Goal: Browse casually

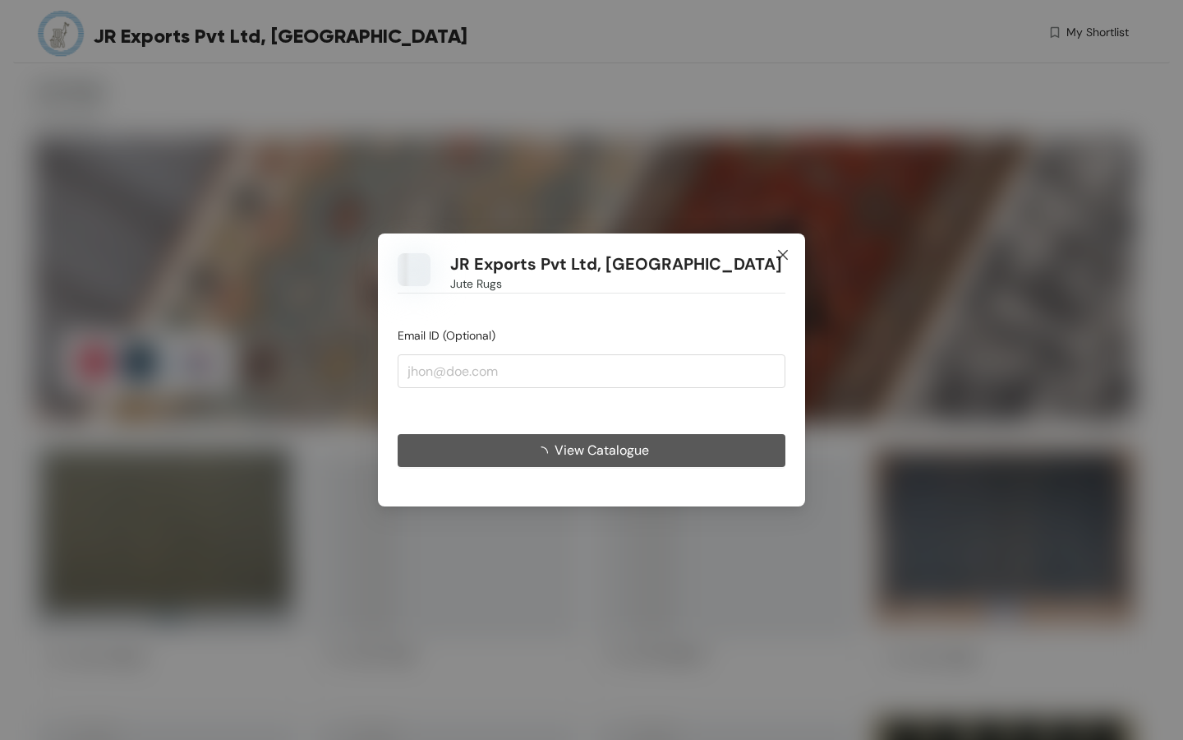
drag, startPoint x: 784, startPoint y: 254, endPoint x: 703, endPoint y: 492, distance: 251.5
click at [784, 254] on icon "close" at bounding box center [783, 255] width 10 height 10
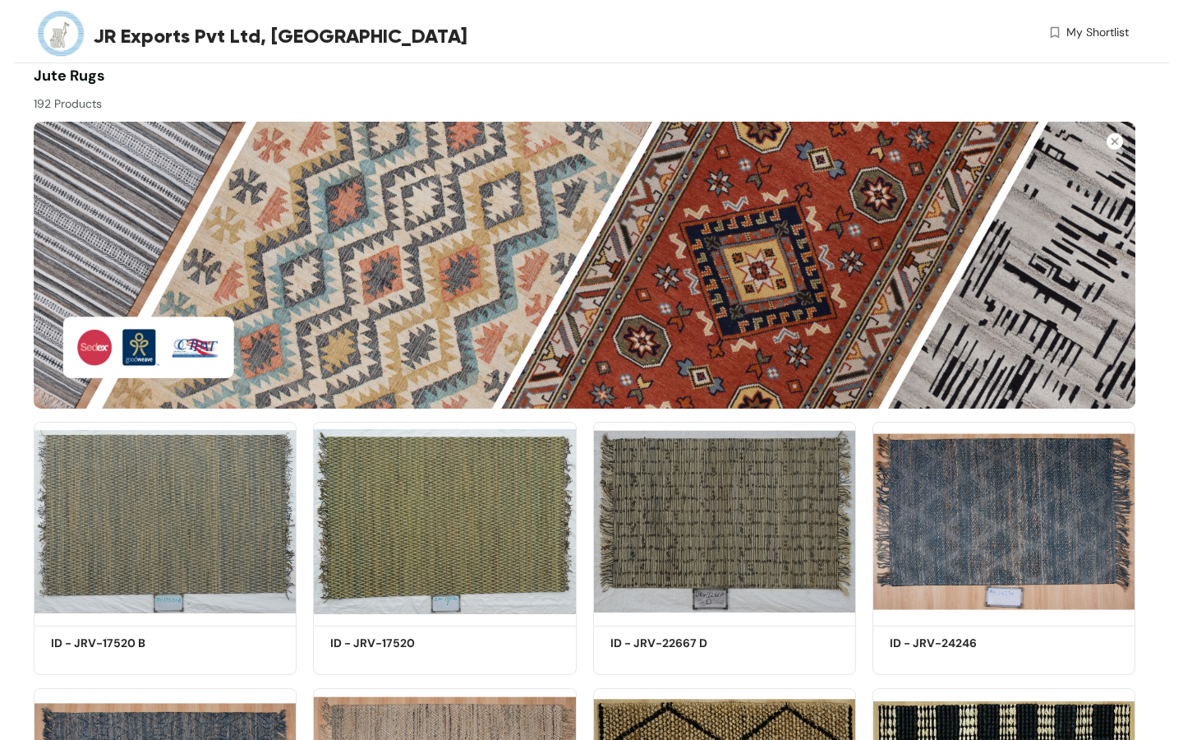
scroll to position [272, 0]
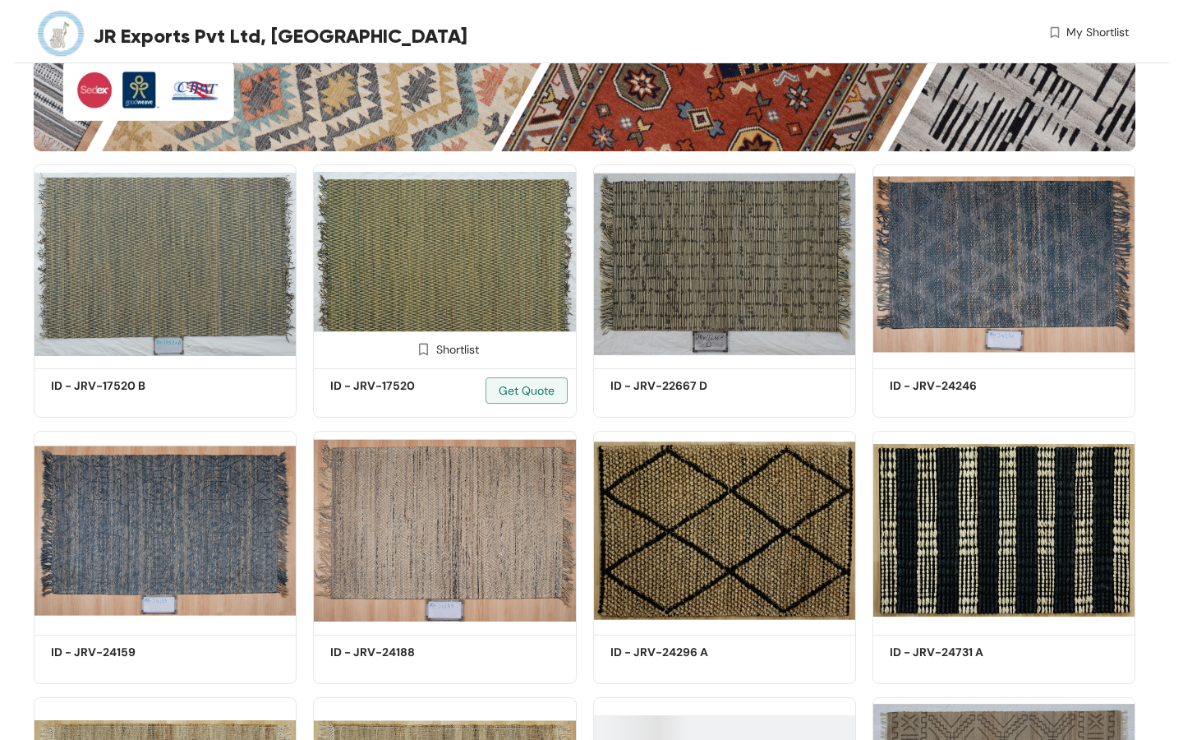
click at [492, 281] on img at bounding box center [444, 263] width 263 height 199
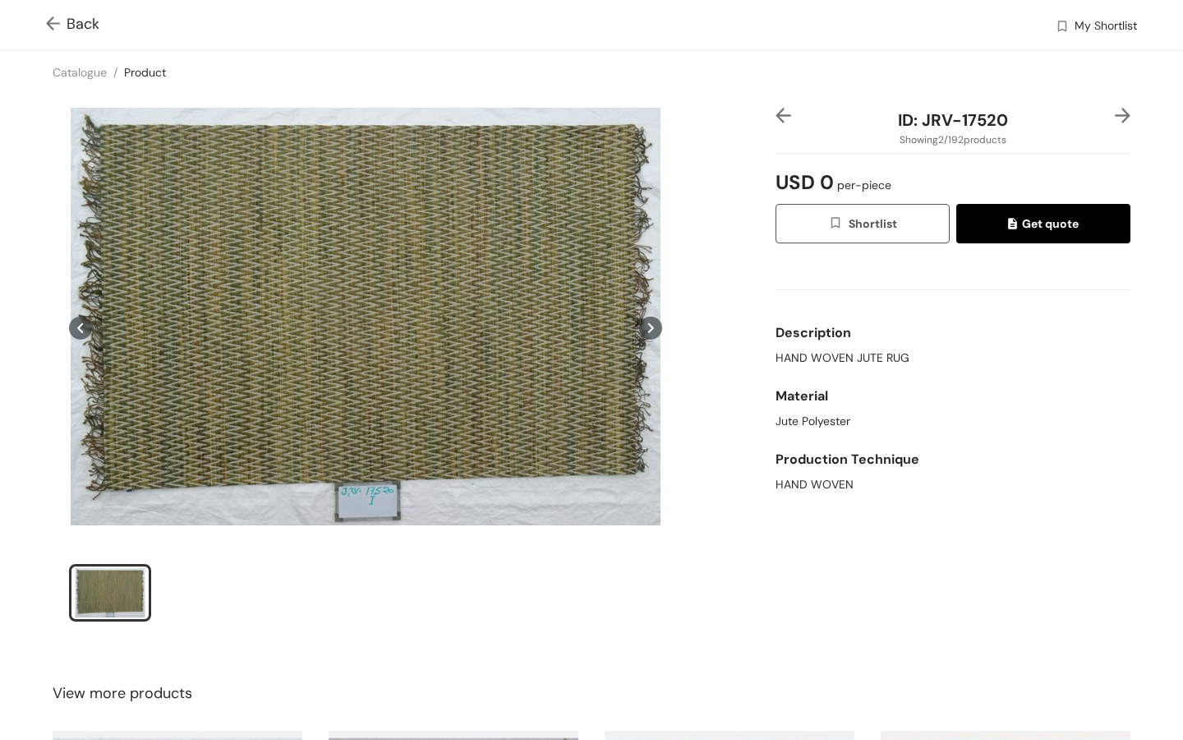
click at [654, 329] on icon at bounding box center [650, 327] width 23 height 23
click at [653, 330] on icon at bounding box center [650, 327] width 23 height 23
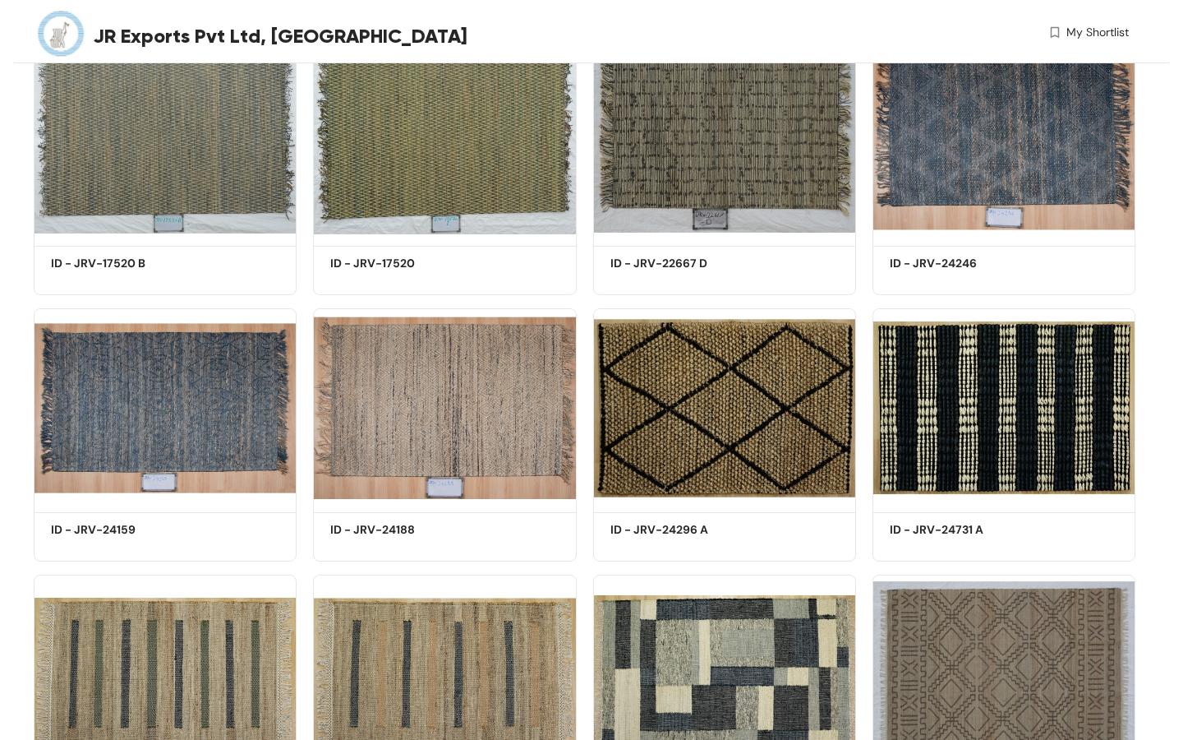
scroll to position [547, 0]
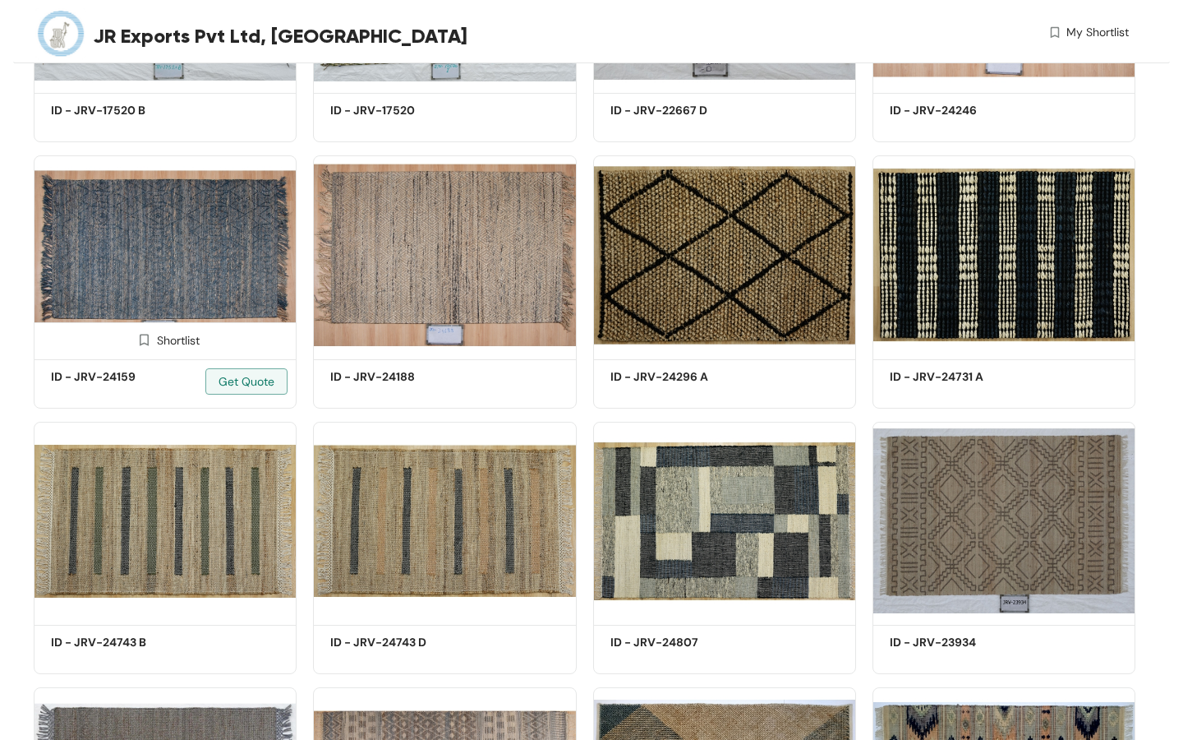
click at [221, 260] on img at bounding box center [165, 254] width 263 height 199
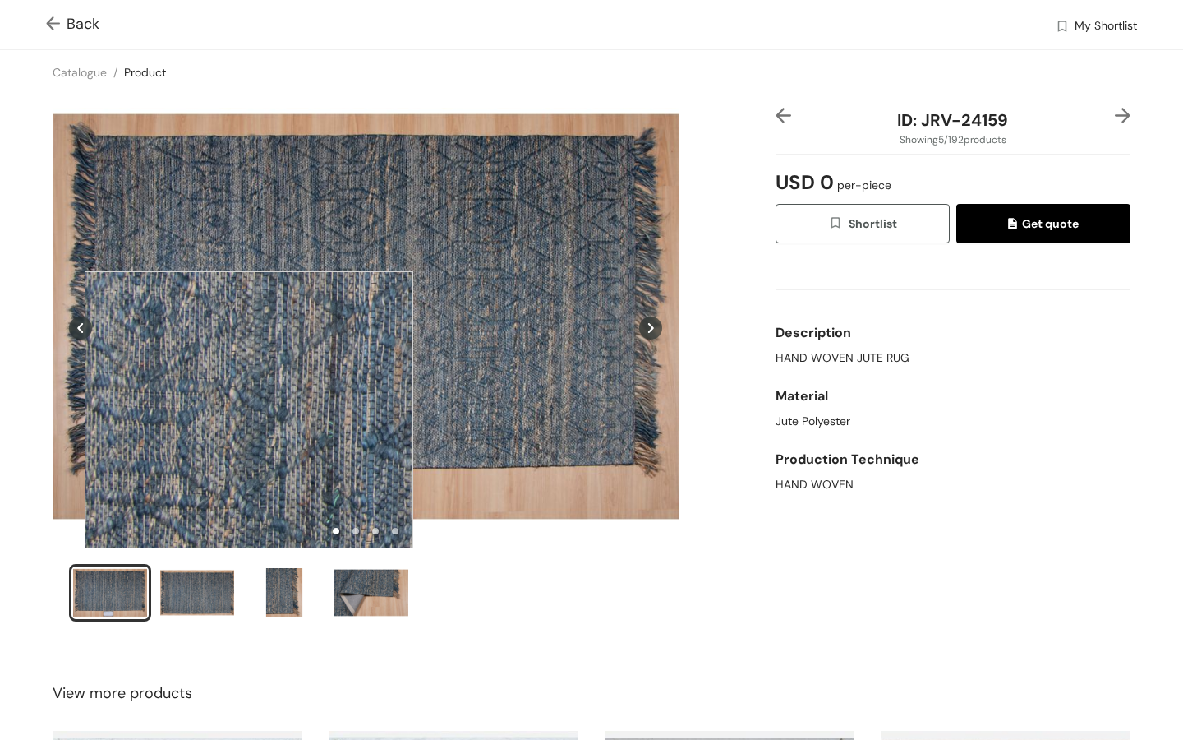
click at [249, 436] on div at bounding box center [249, 435] width 329 height 329
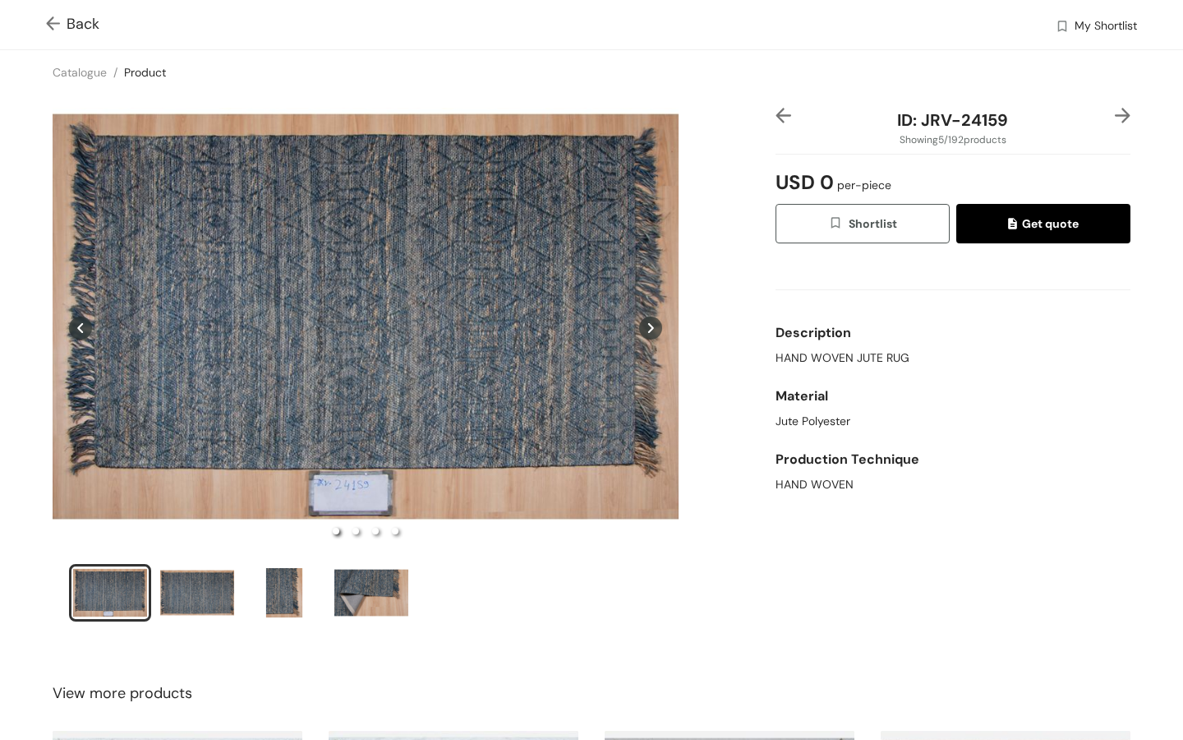
click at [651, 321] on icon at bounding box center [650, 327] width 23 height 23
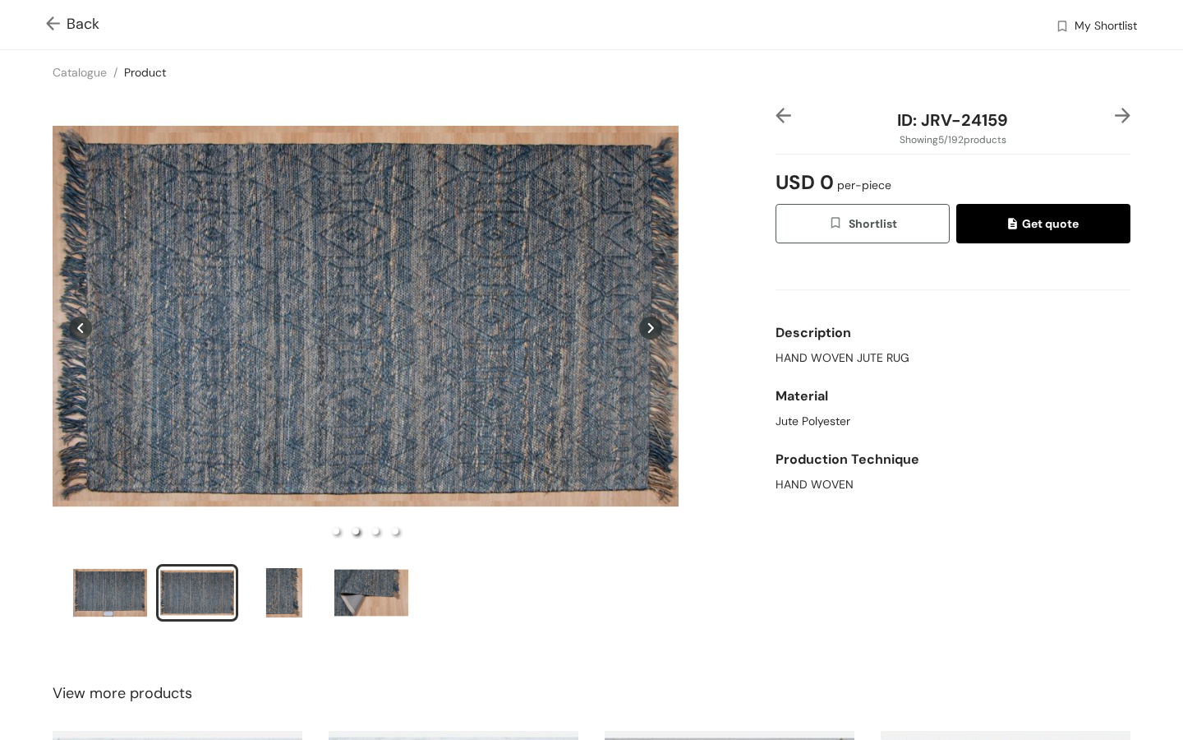
click at [651, 321] on icon at bounding box center [650, 327] width 23 height 23
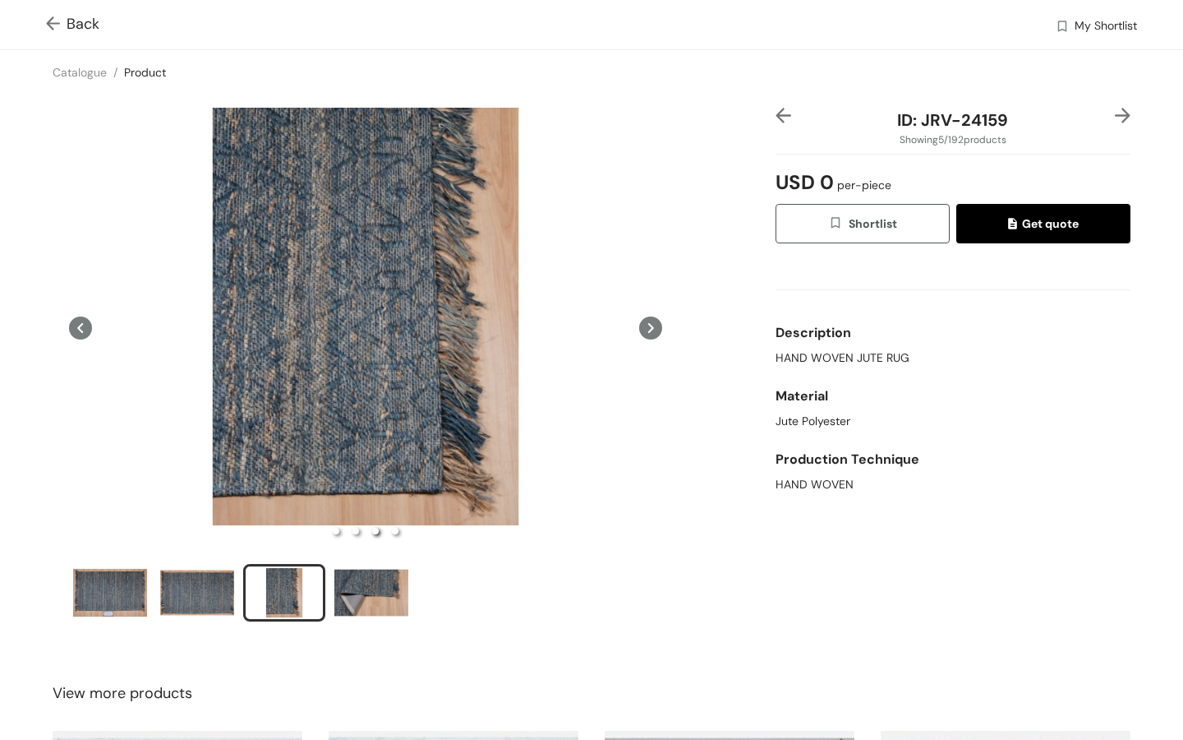
click at [651, 321] on icon at bounding box center [650, 327] width 23 height 23
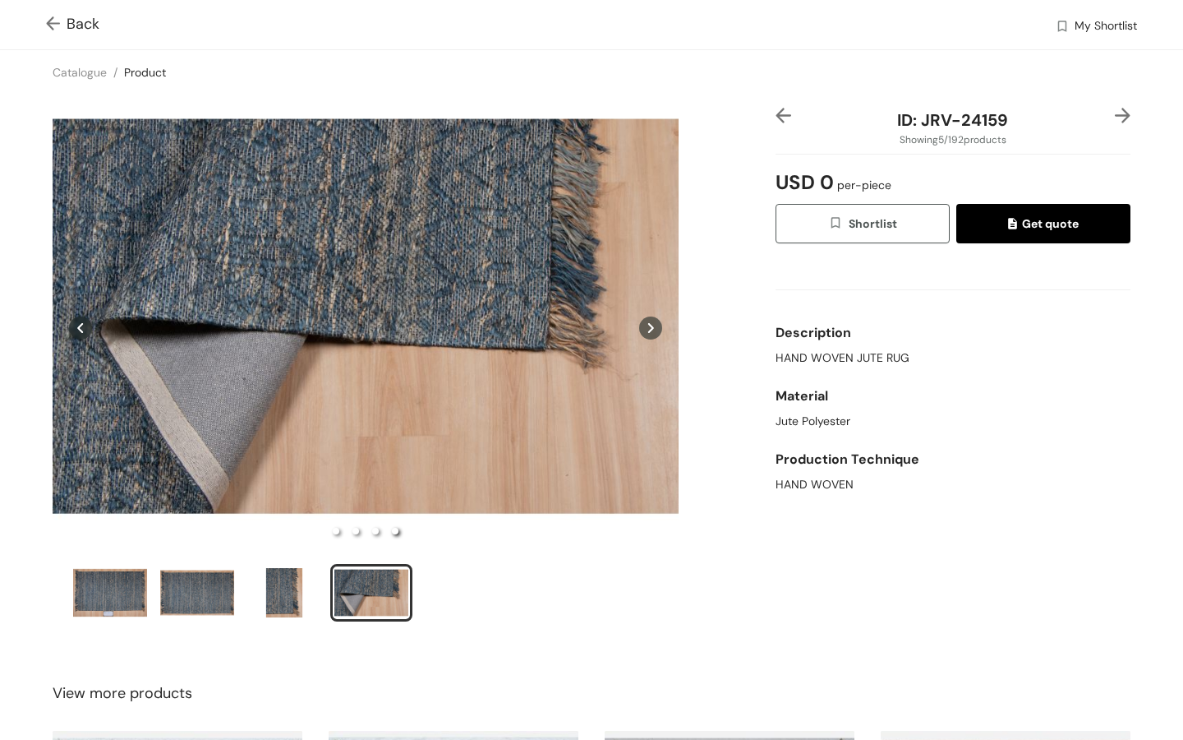
click at [53, 23] on img at bounding box center [56, 24] width 21 height 17
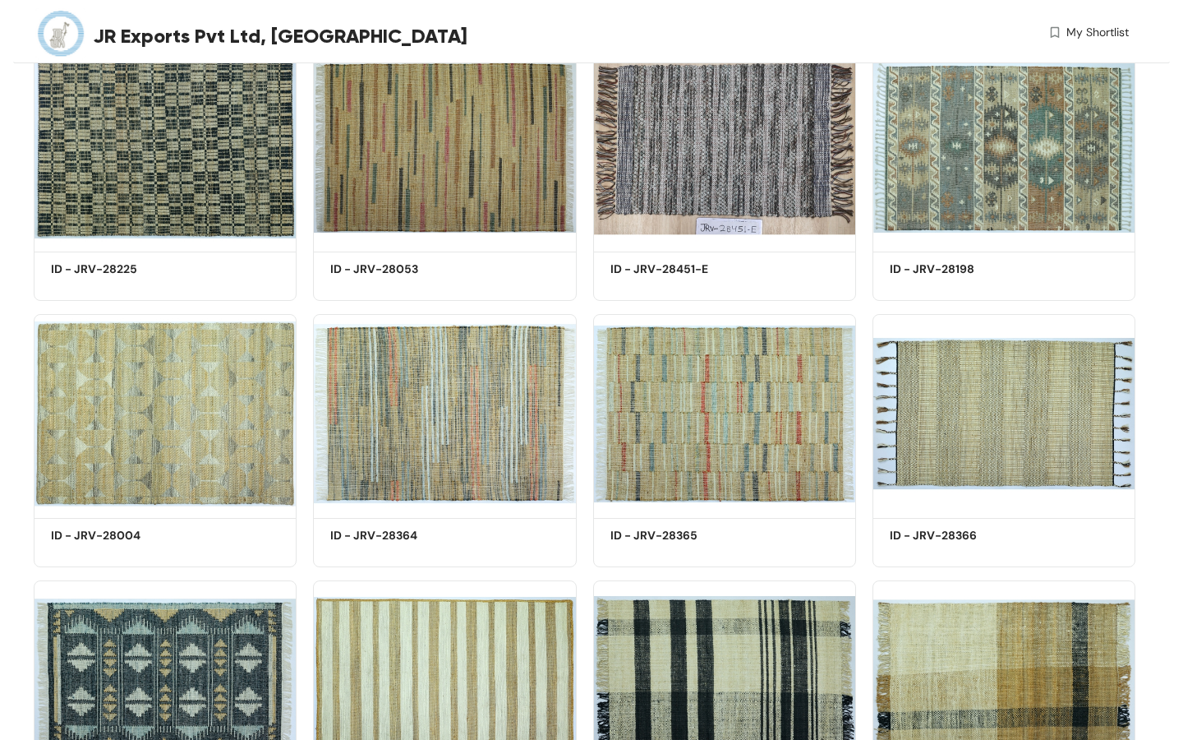
scroll to position [1989, 0]
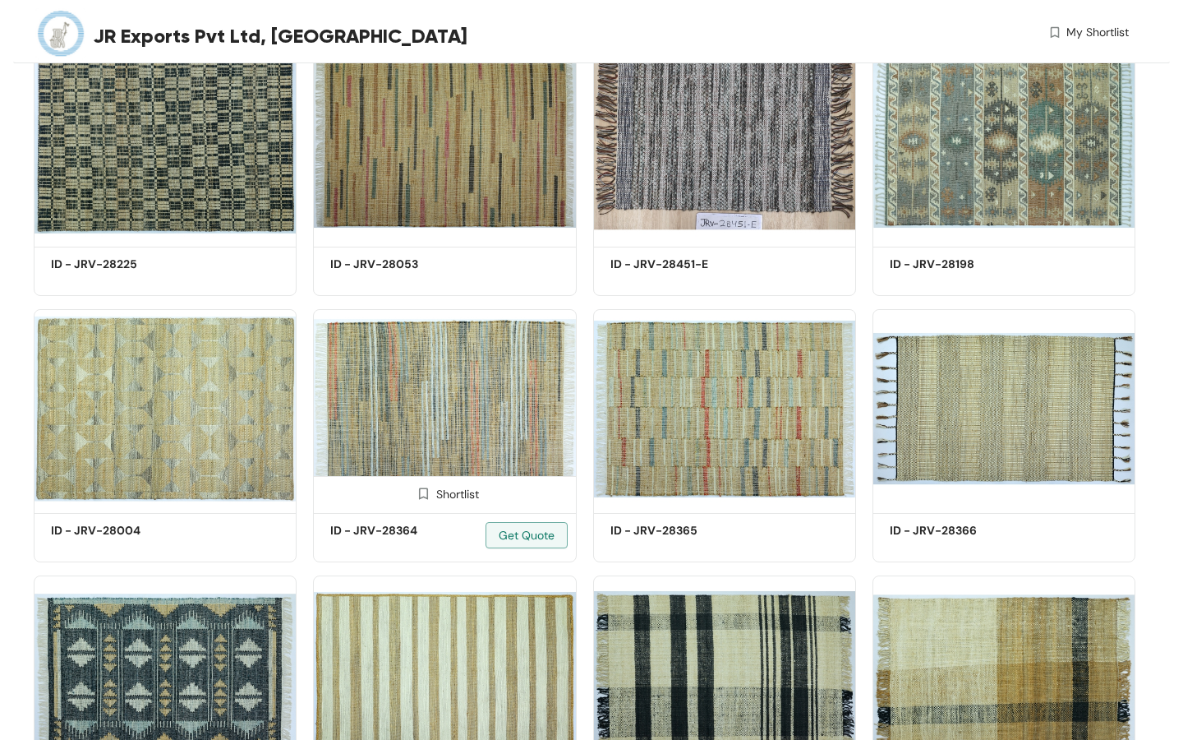
click at [375, 426] on img at bounding box center [444, 408] width 263 height 199
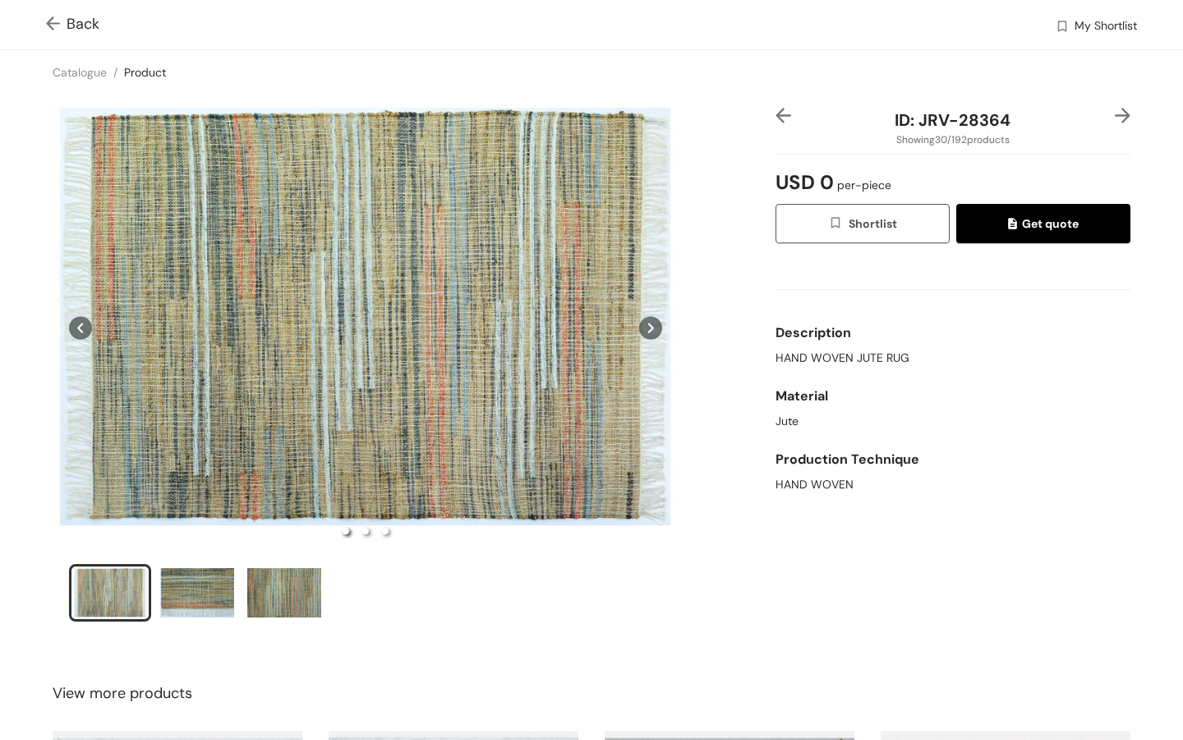
click at [652, 331] on icon at bounding box center [650, 327] width 23 height 23
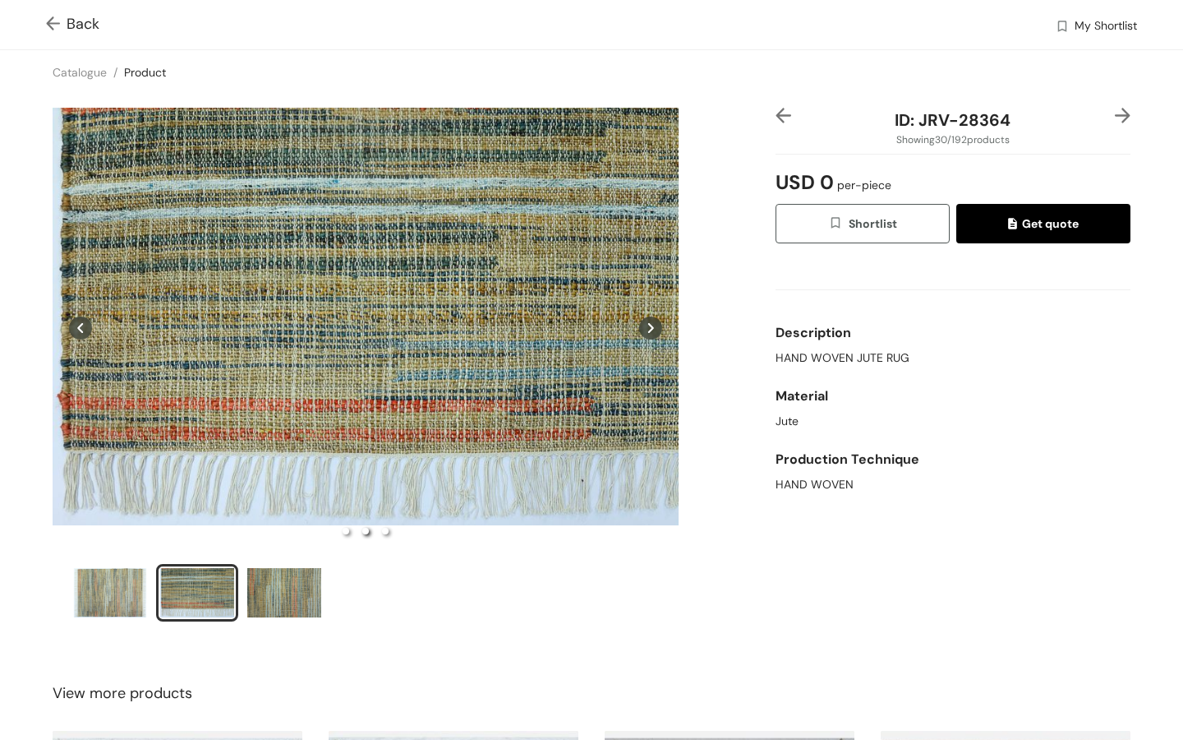
click at [652, 330] on icon at bounding box center [650, 327] width 23 height 23
